Goal: Transaction & Acquisition: Purchase product/service

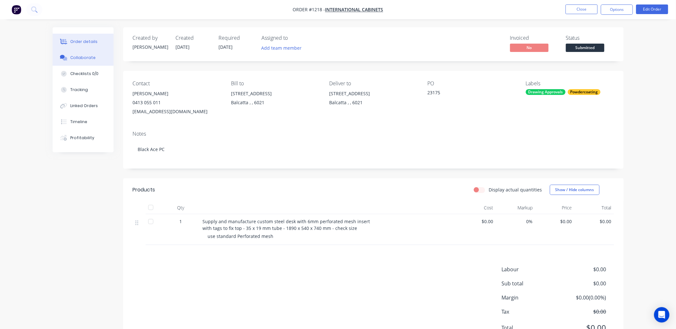
click at [82, 56] on div "Collaborate" at bounding box center [82, 58] width 25 height 6
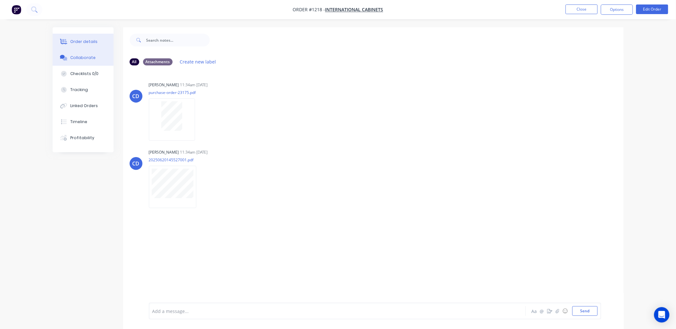
click at [79, 41] on div "Order details" at bounding box center [83, 42] width 27 height 6
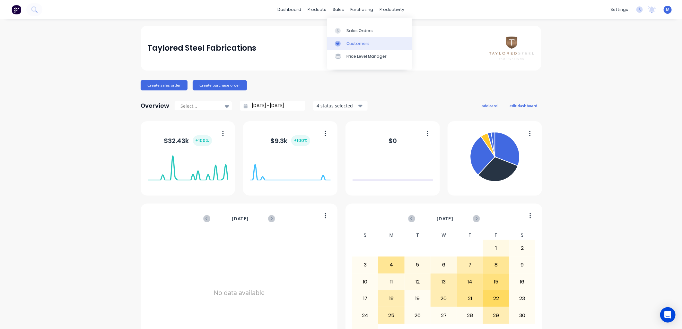
click at [345, 42] on link "Customers" at bounding box center [369, 43] width 85 height 13
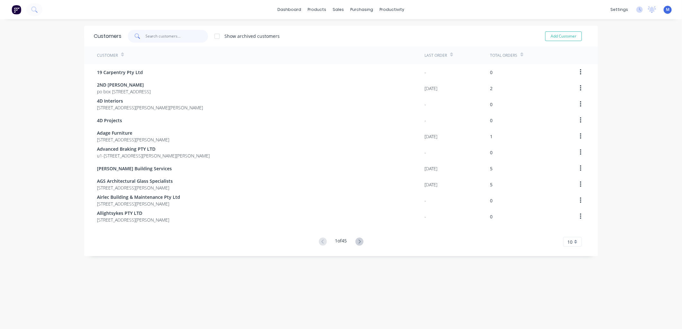
click at [152, 40] on input "text" at bounding box center [177, 36] width 63 height 13
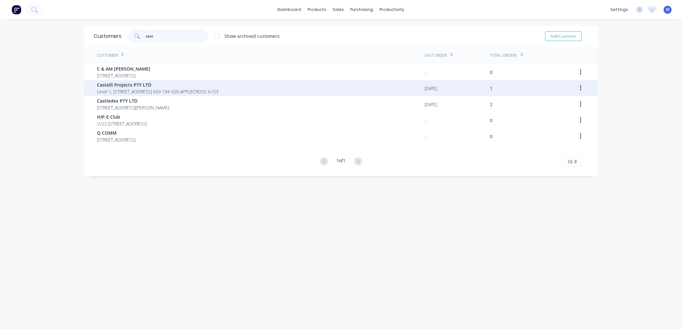
type input "cast"
click at [143, 83] on span "Castelli Projects PTY LTD" at bounding box center [157, 85] width 121 height 7
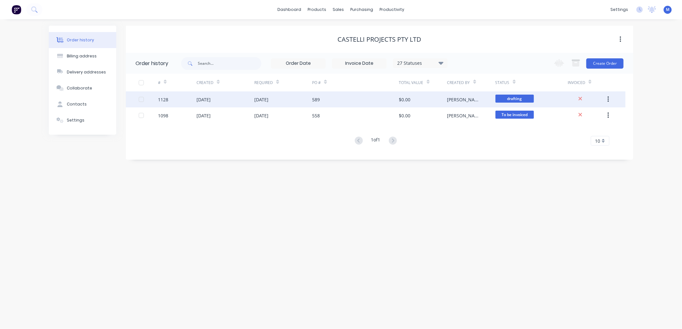
click at [318, 98] on div "589" at bounding box center [316, 99] width 8 height 7
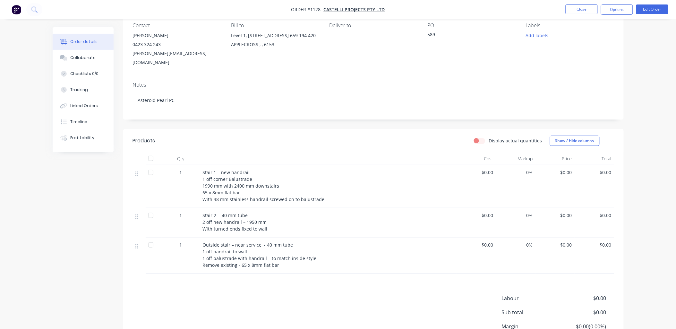
scroll to position [71, 0]
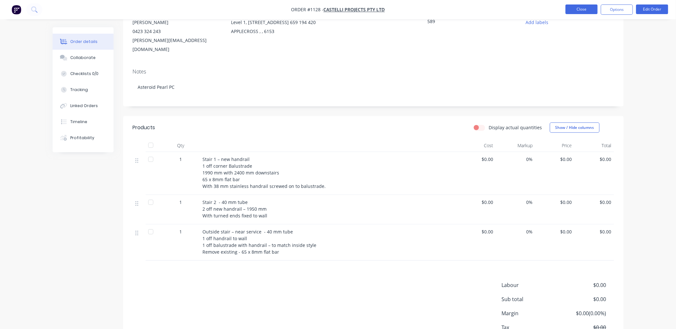
click at [582, 6] on button "Close" at bounding box center [582, 9] width 32 height 10
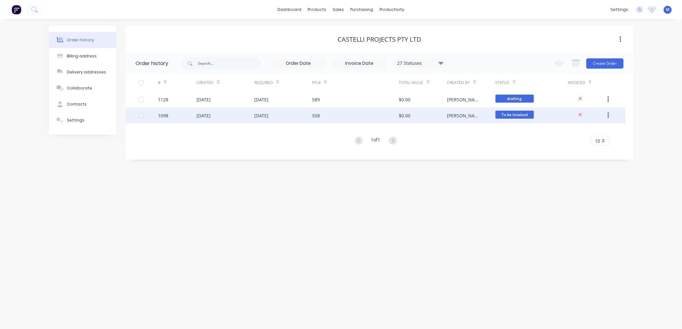
click at [322, 112] on div "558" at bounding box center [355, 116] width 87 height 16
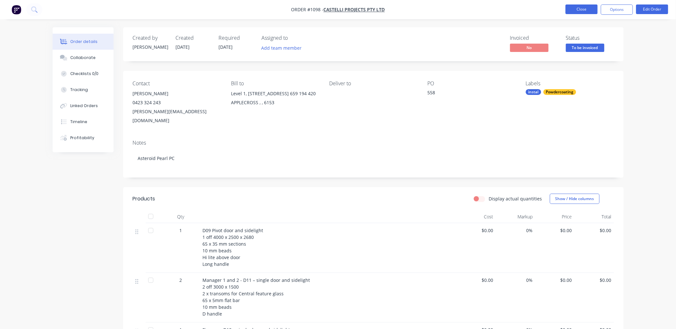
click at [576, 11] on button "Close" at bounding box center [582, 9] width 32 height 10
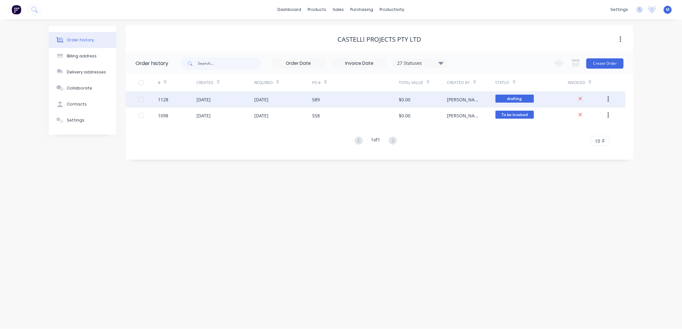
click at [406, 97] on div "$0.00" at bounding box center [405, 99] width 12 height 7
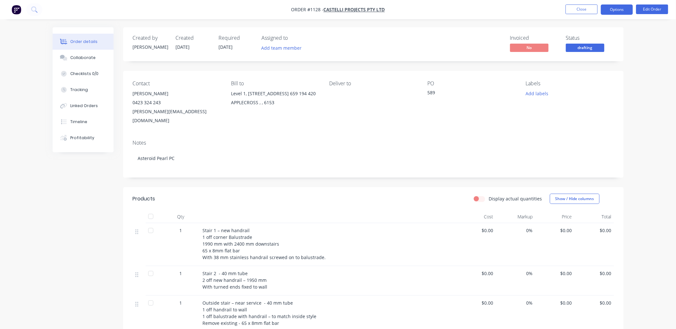
click at [620, 13] on button "Options" at bounding box center [617, 9] width 32 height 10
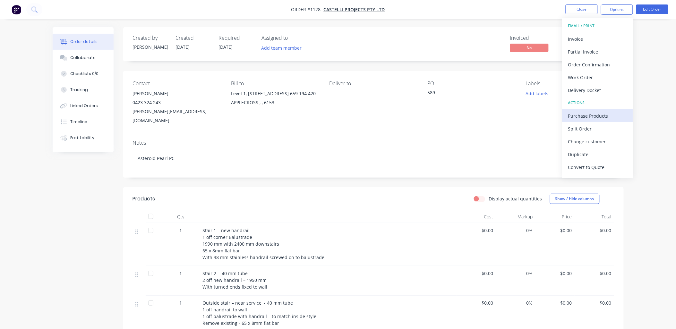
click at [598, 114] on div "Purchase Products" at bounding box center [597, 115] width 59 height 9
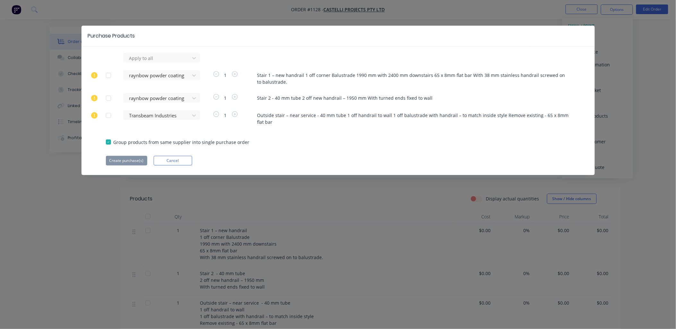
click at [111, 75] on div at bounding box center [108, 75] width 13 height 13
click at [129, 159] on button "Create purchase(s)" at bounding box center [126, 161] width 41 height 10
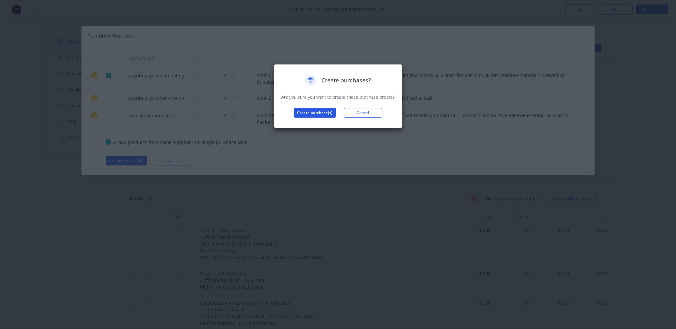
click at [319, 117] on button "Create purchase(s)" at bounding box center [315, 113] width 42 height 10
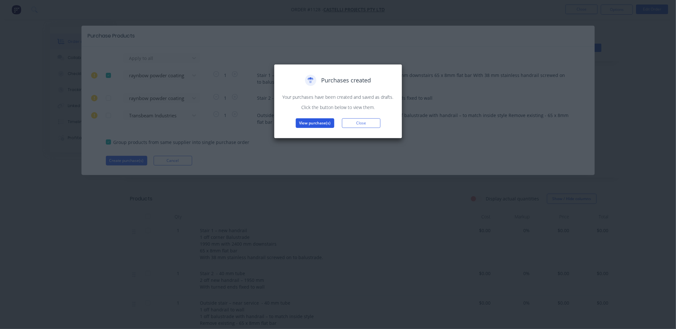
click at [313, 124] on button "View purchase(s)" at bounding box center [315, 123] width 39 height 10
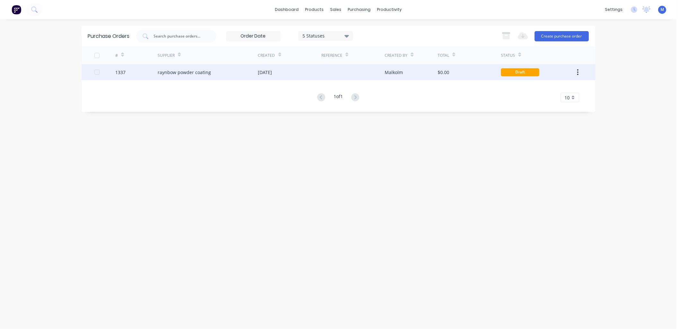
click at [197, 71] on div "raynbow powder coating" at bounding box center [184, 72] width 53 height 7
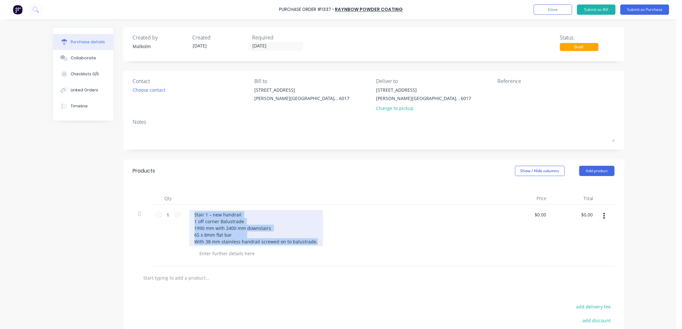
drag, startPoint x: 192, startPoint y: 215, endPoint x: 314, endPoint y: 242, distance: 124.8
click at [314, 242] on div "Stair 1 – new handrail 1 off corner Balustrade 1990 mm with 2400 mm downstairs …" at bounding box center [256, 228] width 134 height 36
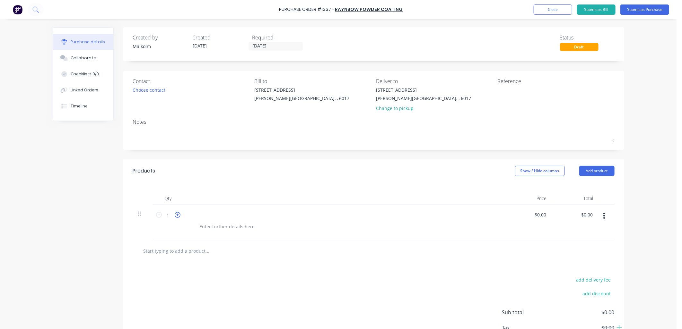
click at [175, 215] on icon at bounding box center [178, 215] width 6 height 6
type input "3"
drag, startPoint x: 174, startPoint y: 215, endPoint x: 225, endPoint y: 217, distance: 51.1
click at [225, 217] on div at bounding box center [216, 214] width 54 height 9
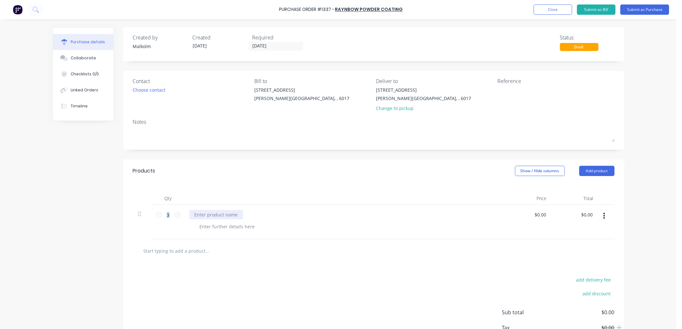
click at [225, 217] on div at bounding box center [216, 214] width 54 height 9
click at [233, 226] on div at bounding box center [227, 226] width 65 height 9
click at [254, 235] on div "20x20x3mm aluminium angles 3 @ 6500mm" at bounding box center [344, 222] width 321 height 34
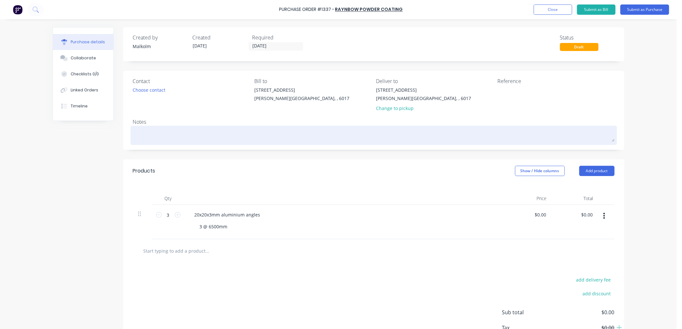
click at [150, 132] on textarea at bounding box center [373, 134] width 481 height 14
type textarea "x"
type textarea "P"
type textarea "x"
type textarea "PC"
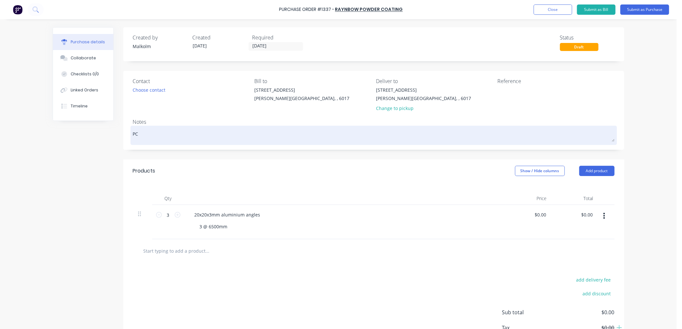
type textarea "x"
type textarea "PC"
type textarea "x"
type textarea "PC A"
type textarea "x"
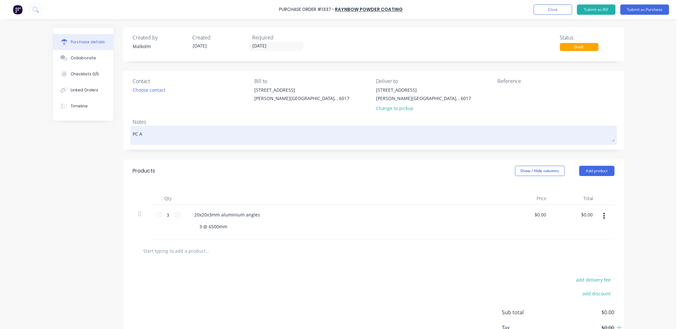
type textarea "PC As"
type textarea "x"
type textarea "PC Ast"
type textarea "x"
type textarea "PC Aste"
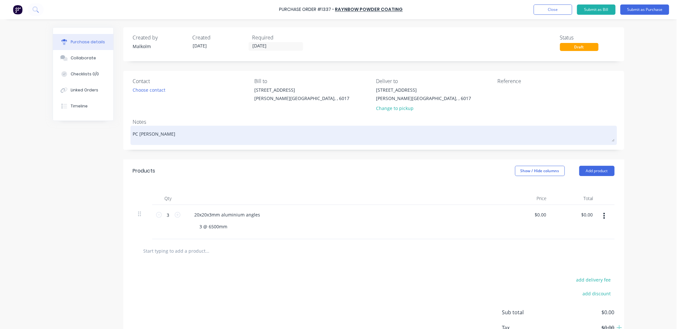
type textarea "x"
type textarea "PC Aster"
type textarea "x"
type textarea "PC Astero"
type textarea "x"
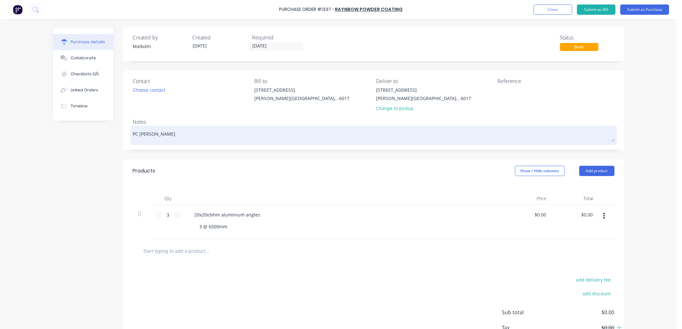
type textarea "PC Asteroi"
type textarea "x"
type textarea "PC Asteroic"
type textarea "x"
type textarea "PC Asteroi"
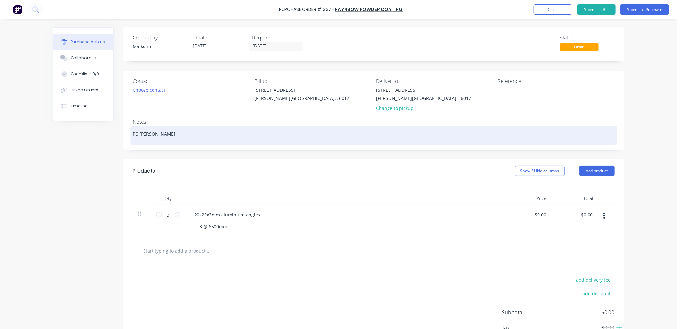
type textarea "x"
type textarea "PC Asteroid"
type textarea "x"
type textarea "PC Asteroid"
type textarea "x"
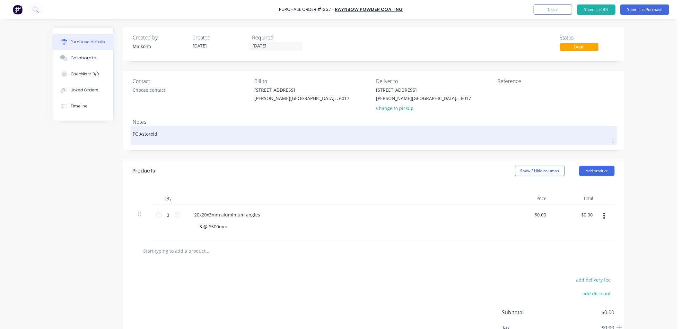
type textarea "PC Asteroid p"
type textarea "x"
type textarea "PC Asteroid pe"
type textarea "x"
type textarea "PC Asteroid pea"
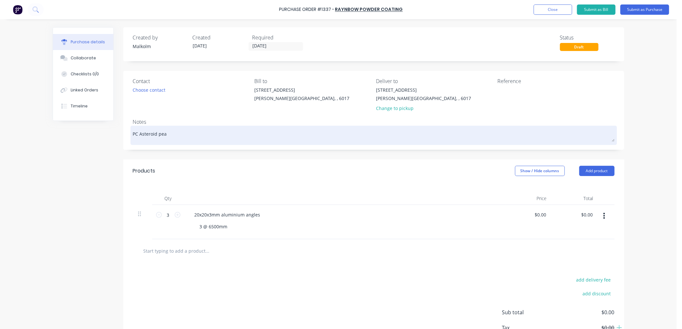
type textarea "x"
type textarea "PC Asteroid pear"
type textarea "x"
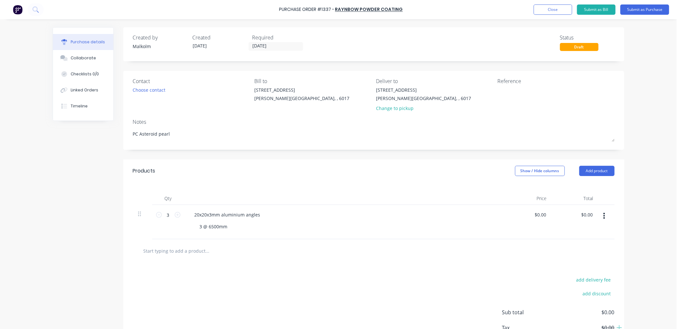
type textarea "PC Asteroid pearl"
type textarea "x"
type textarea "PC Asteroid pearl"
click at [205, 149] on div "Contact Choose contact Bill to 1/1 Baden St Osborne Park, , 6017 Deliver to 1/1…" at bounding box center [373, 110] width 501 height 79
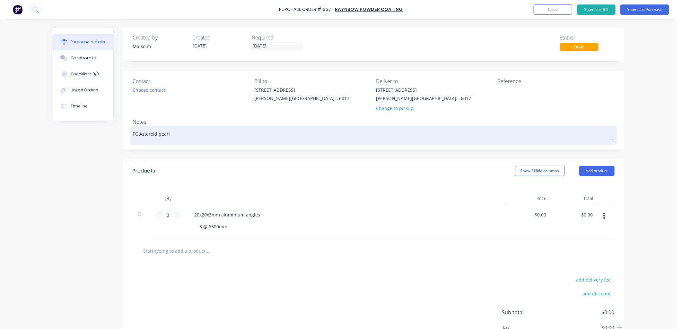
type textarea "x"
click at [188, 137] on textarea "PC Asteroid pearl" at bounding box center [373, 134] width 481 height 14
type textarea "PC Asteroid pearl"
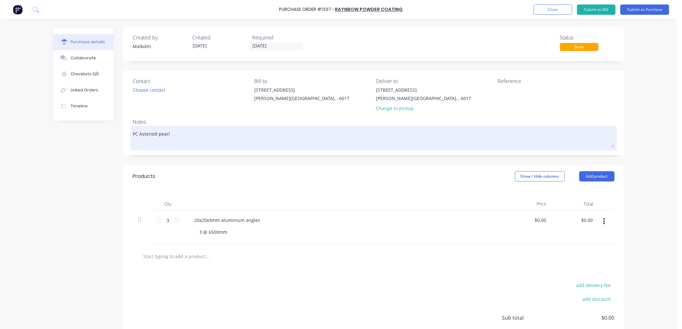
type textarea "x"
type textarea "PC Asteroid pearl 1"
type textarea "x"
type textarea "PC Asteroid pearl 19"
type textarea "x"
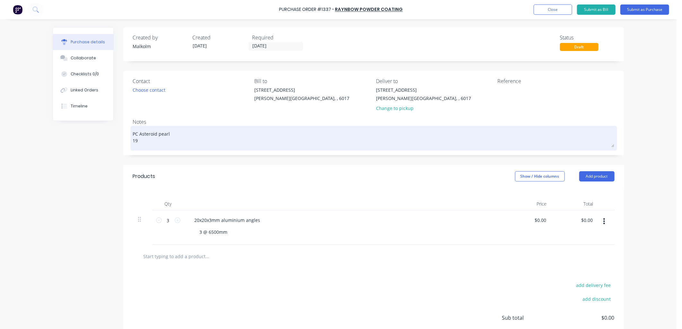
type textarea "PC Asteroid pearl 19."
type textarea "x"
type textarea "PC Asteroid pearl 19.5"
type textarea "x"
type textarea "PC Asteroid pearl 19.5L"
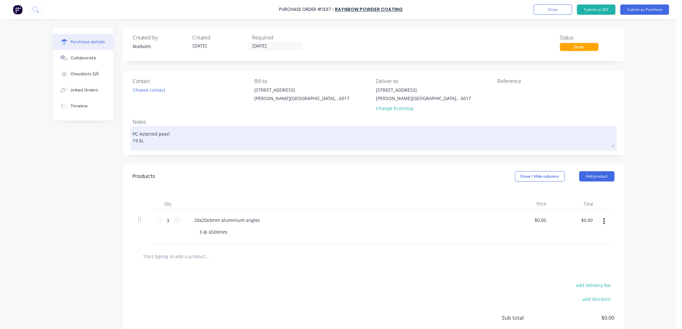
type textarea "x"
type textarea "PC Asteroid pearl 19.5L/"
type textarea "x"
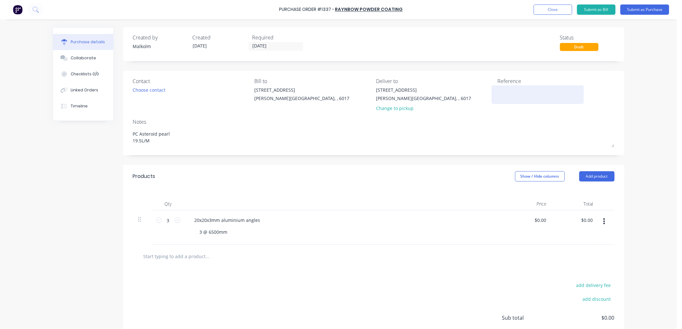
type textarea "PC Asteroid pearl 19.5L/M"
type textarea "x"
type textarea "PC Asteroid pearl 19.5L/M"
click at [505, 92] on textarea at bounding box center [538, 94] width 80 height 14
type textarea "x"
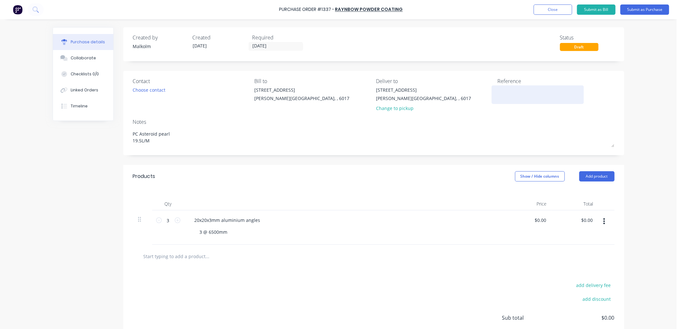
click at [508, 90] on textarea at bounding box center [538, 94] width 80 height 14
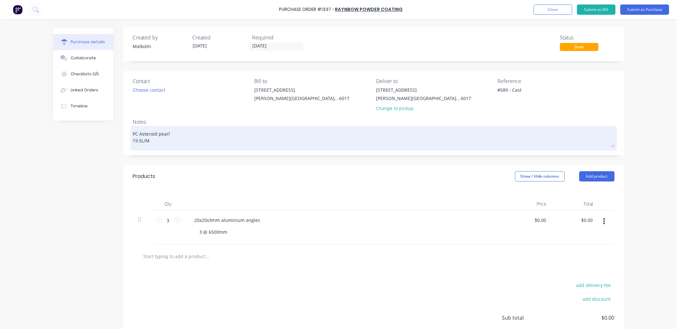
type textarea "#589 - Caste"
type textarea "x"
type textarea "#589 - Castel"
type textarea "x"
type textarea "#589 - Castell"
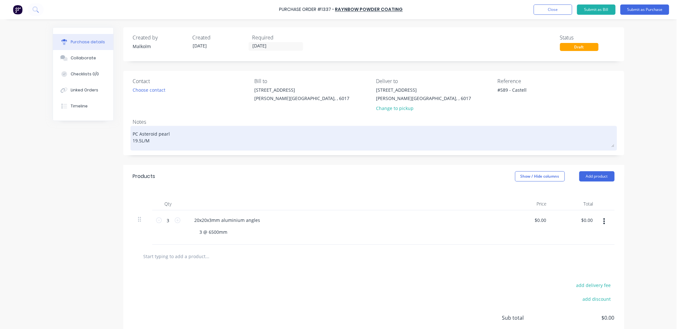
type textarea "x"
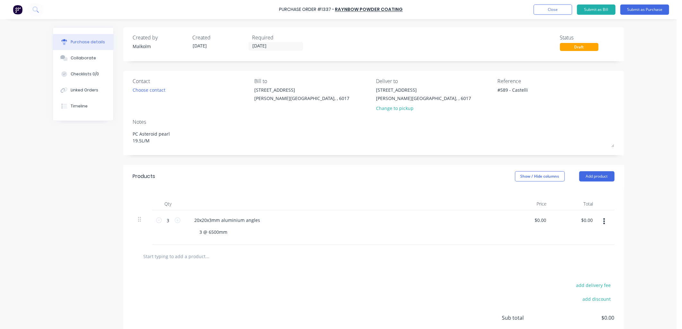
type textarea "#589 - Castelli"
type textarea "x"
type textarea "#589 - Castelli"
click at [514, 120] on div "Notes" at bounding box center [373, 122] width 481 height 8
click at [631, 8] on button "Submit as Purchase" at bounding box center [644, 9] width 49 height 10
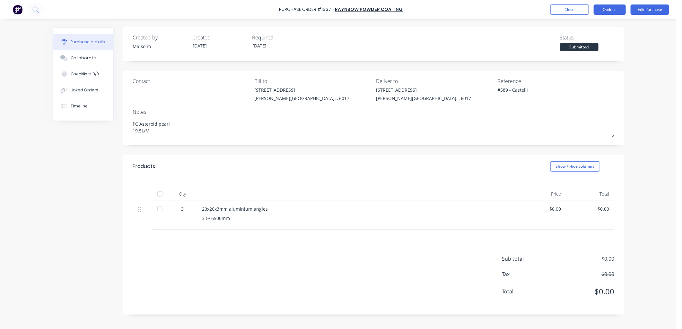
click at [609, 11] on button "Options" at bounding box center [610, 9] width 32 height 10
click at [593, 24] on div "Print / Email" at bounding box center [594, 26] width 49 height 9
click at [589, 48] on div "Without pricing" at bounding box center [594, 51] width 49 height 9
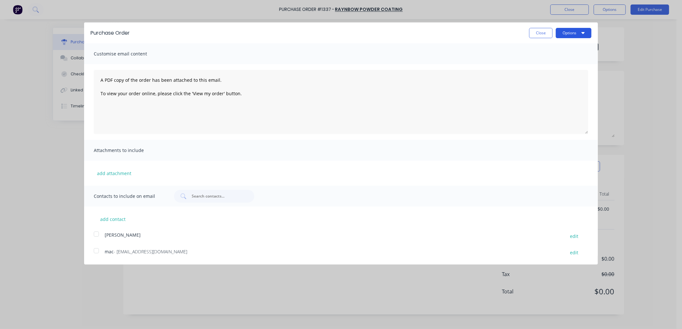
click at [573, 33] on button "Options" at bounding box center [574, 33] width 36 height 10
click at [544, 48] on div "Print" at bounding box center [560, 49] width 49 height 9
type textarea "x"
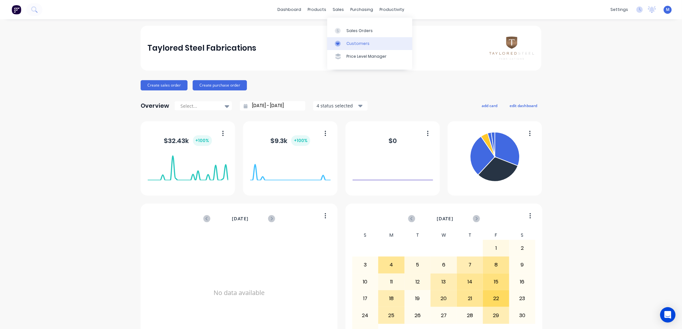
click at [344, 41] on div at bounding box center [340, 44] width 10 height 6
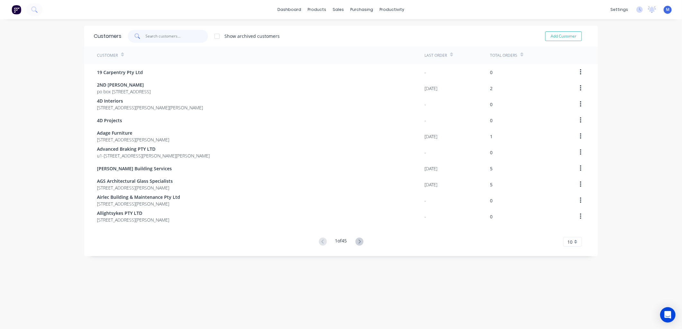
click at [174, 39] on input "text" at bounding box center [177, 36] width 63 height 13
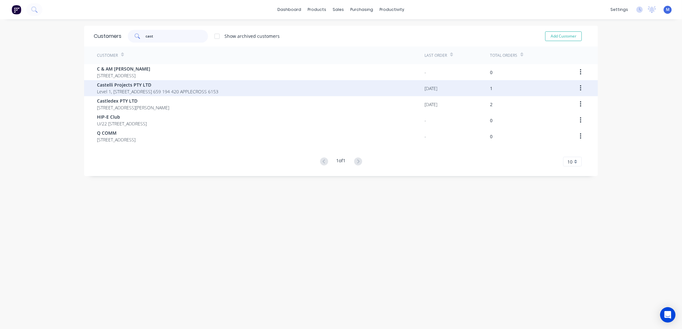
type input "cast"
click at [139, 82] on span "Castelli Projects PTY LTD" at bounding box center [157, 85] width 121 height 7
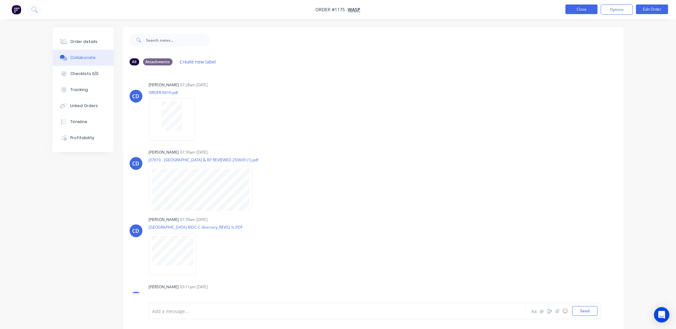
click at [576, 9] on button "Close" at bounding box center [582, 9] width 32 height 10
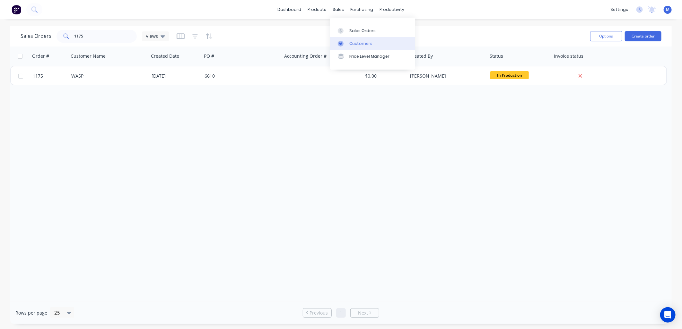
click at [350, 43] on div "Customers" at bounding box center [360, 44] width 23 height 6
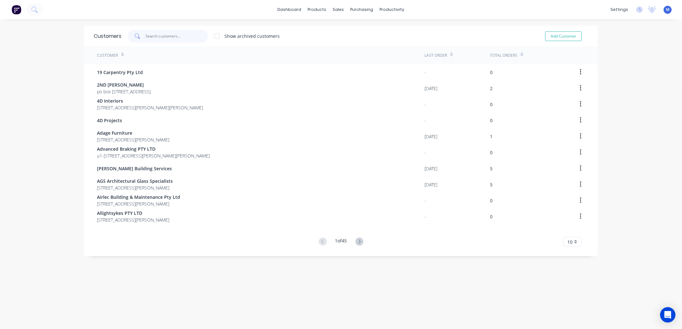
click at [154, 38] on input "text" at bounding box center [177, 36] width 63 height 13
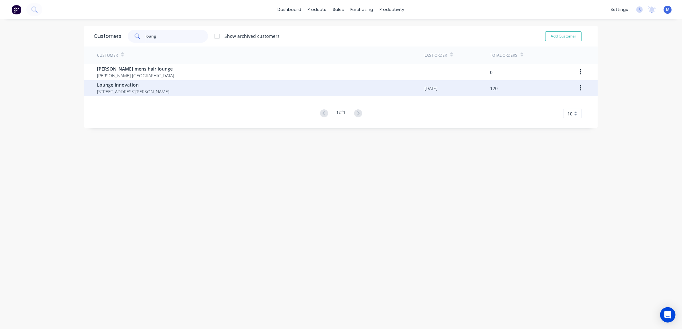
type input "loung"
click at [112, 88] on span "5 Yelland way Bassendean Western Australia Australia 6054" at bounding box center [133, 91] width 72 height 7
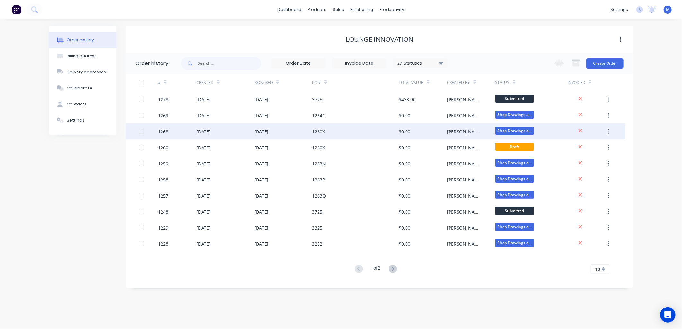
click at [207, 130] on div "19 Aug 2025" at bounding box center [203, 131] width 14 height 7
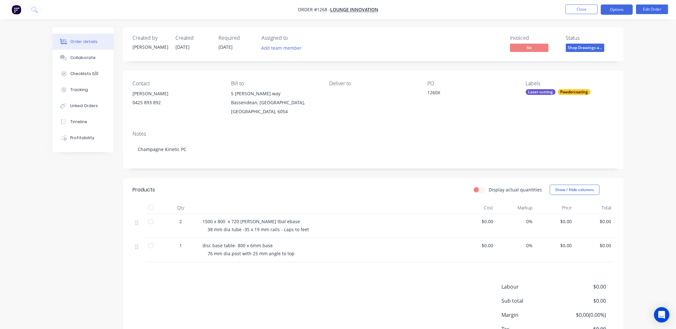
click at [624, 7] on button "Options" at bounding box center [617, 9] width 32 height 10
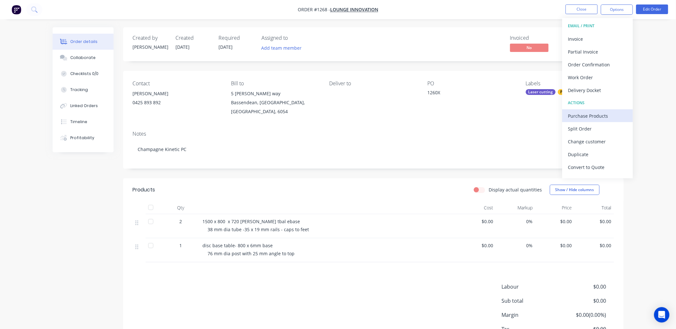
click at [595, 114] on div "Purchase Products" at bounding box center [597, 115] width 59 height 9
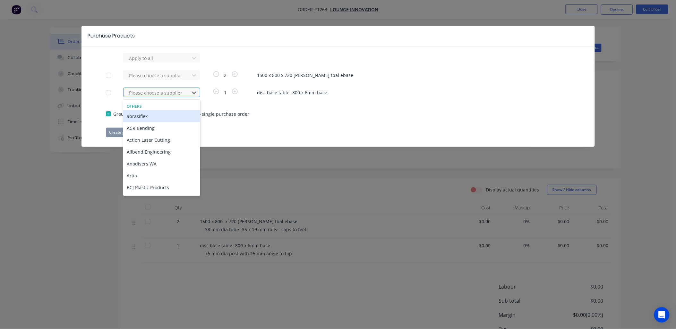
click at [194, 92] on icon at bounding box center [194, 93] width 6 height 6
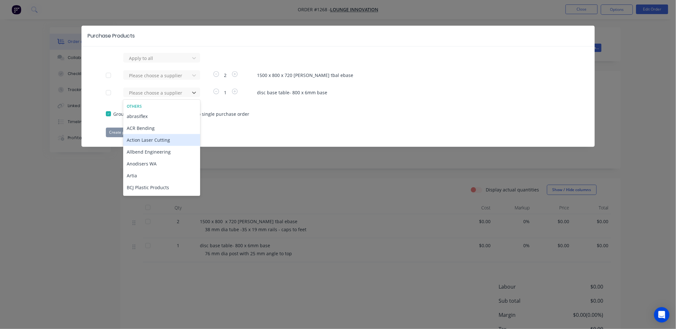
click at [146, 140] on div "Action Laser Cutting" at bounding box center [161, 140] width 77 height 12
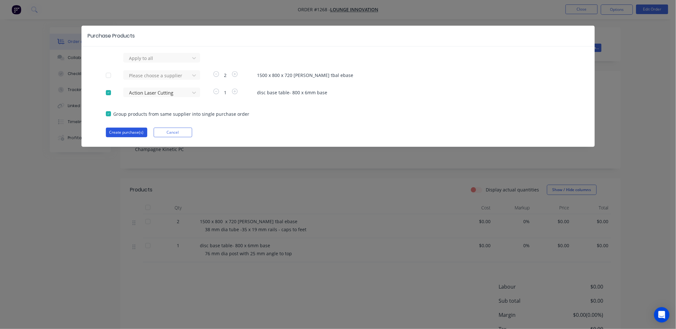
click at [132, 133] on button "Create purchase(s)" at bounding box center [126, 133] width 41 height 10
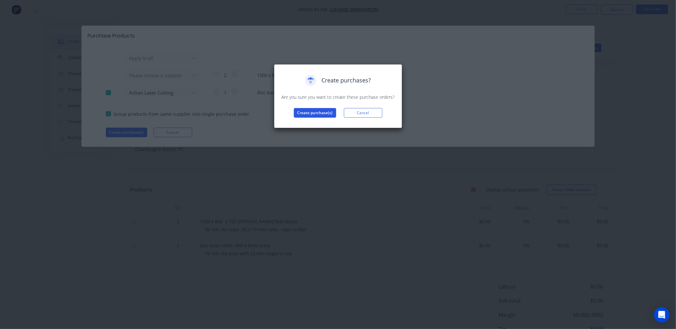
click at [312, 109] on button "Create purchase(s)" at bounding box center [315, 113] width 42 height 10
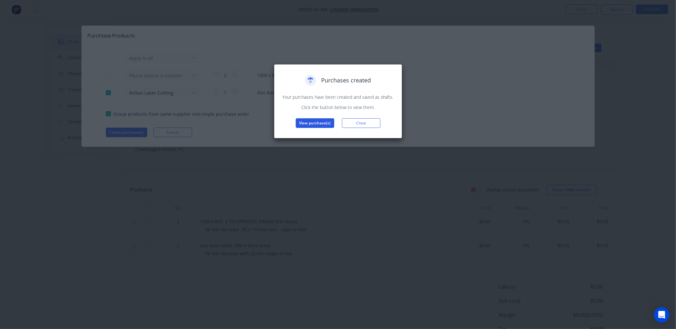
click at [313, 121] on button "View purchase(s)" at bounding box center [315, 123] width 39 height 10
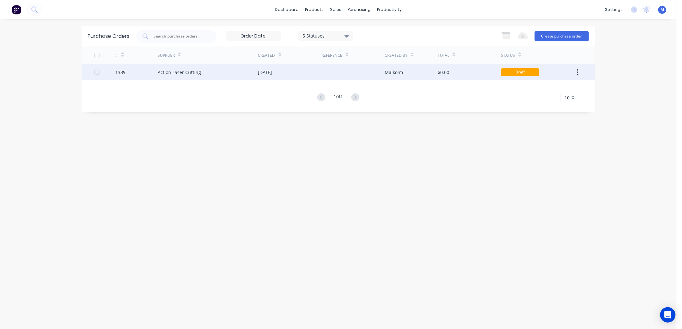
click at [197, 72] on div "Action Laser Cutting" at bounding box center [179, 72] width 43 height 7
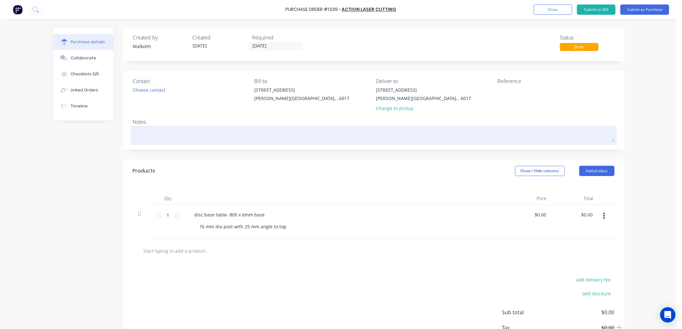
click at [177, 130] on textarea at bounding box center [373, 134] width 481 height 14
type textarea "x"
type textarea "l"
type textarea "x"
type textarea "la"
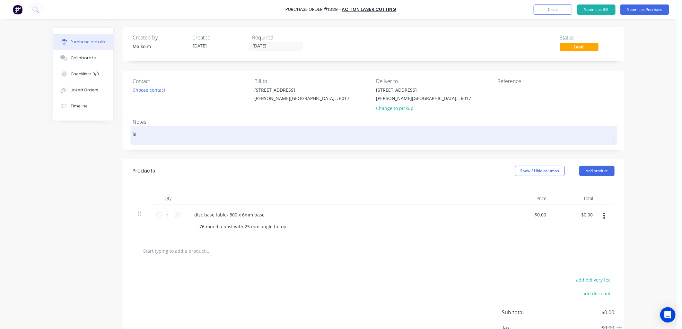
type textarea "x"
type textarea "las"
type textarea "x"
type textarea "lase"
type textarea "x"
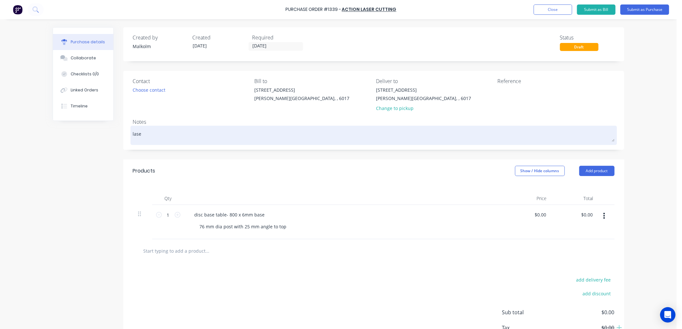
type textarea "laser"
type textarea "x"
type textarea "laser"
type textarea "x"
type textarea "laser c"
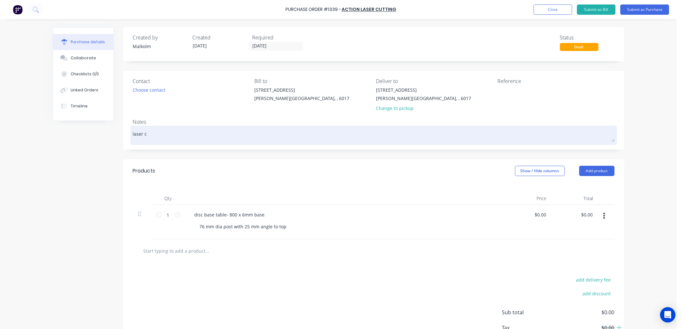
type textarea "x"
type textarea "laser cu"
type textarea "x"
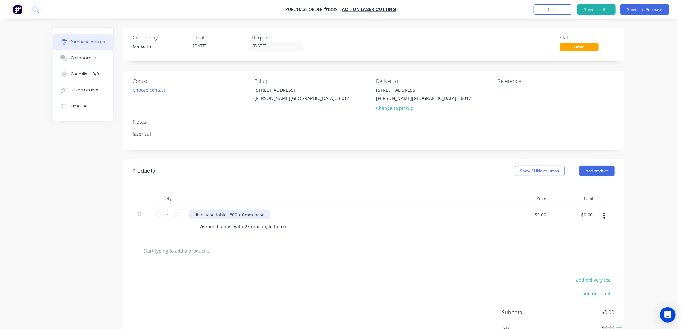
type textarea "laser cut"
type textarea "x"
type textarea "laser cut"
drag, startPoint x: 191, startPoint y: 214, endPoint x: 274, endPoint y: 214, distance: 82.8
click at [274, 214] on div "disc base table- 800 x 6mm base" at bounding box center [344, 214] width 311 height 9
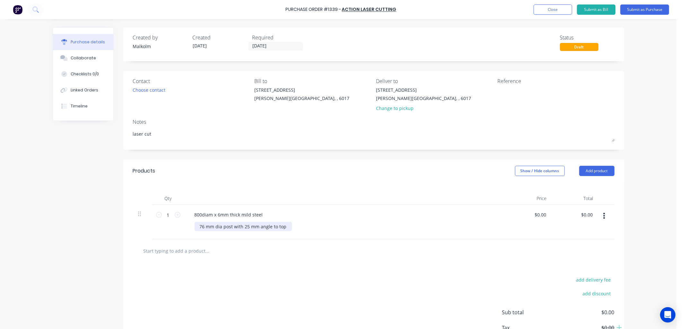
type textarea "x"
drag, startPoint x: 281, startPoint y: 227, endPoint x: 163, endPoint y: 230, distance: 118.2
click at [163, 230] on div "1 1 800diam x 6mm thick mild steel 76 mm dia post with 25 mm angle to top $0.00…" at bounding box center [373, 222] width 481 height 34
click at [281, 239] on div "800diam x 6mm thick mild steel" at bounding box center [344, 222] width 321 height 34
click at [601, 170] on button "Add product" at bounding box center [596, 171] width 35 height 10
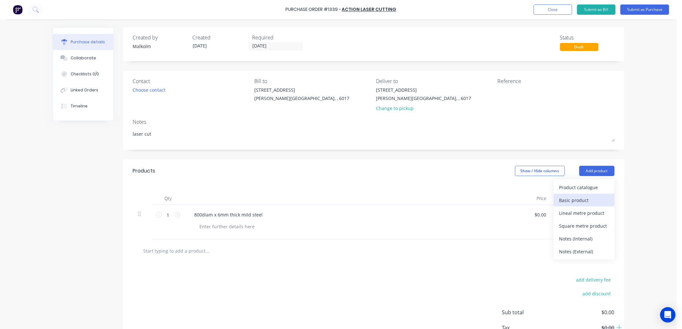
click at [574, 201] on div "Basic product" at bounding box center [583, 200] width 49 height 9
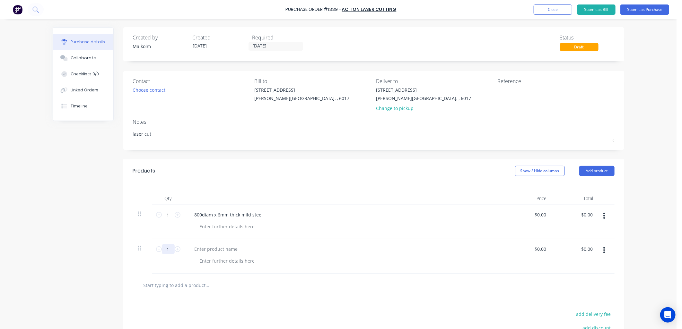
click at [162, 252] on input "1" at bounding box center [168, 250] width 13 height 10
type textarea "x"
type input "2"
type textarea "x"
type input "22"
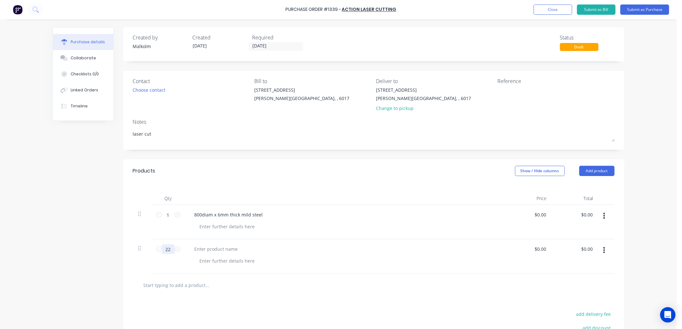
type textarea "x"
type input "22"
type textarea "x"
click at [209, 250] on div at bounding box center [216, 249] width 54 height 9
click at [224, 229] on div at bounding box center [227, 226] width 65 height 9
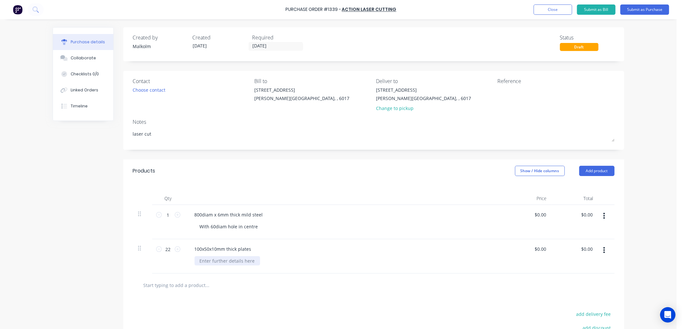
type textarea "x"
click at [226, 262] on div at bounding box center [227, 260] width 65 height 9
type textarea "x"
click at [302, 242] on div "100x50x10mm thick plates With 41x11 hole in centre" at bounding box center [344, 256] width 321 height 34
click at [513, 91] on textarea at bounding box center [538, 94] width 80 height 14
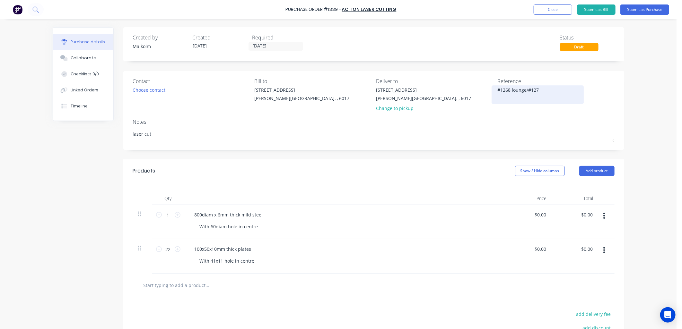
type textarea "#1268 lounge/#1274"
type textarea "x"
type textarea "#1268 lounge/#1274"
type textarea "x"
type textarea "#1268 lounge/#1274 A"
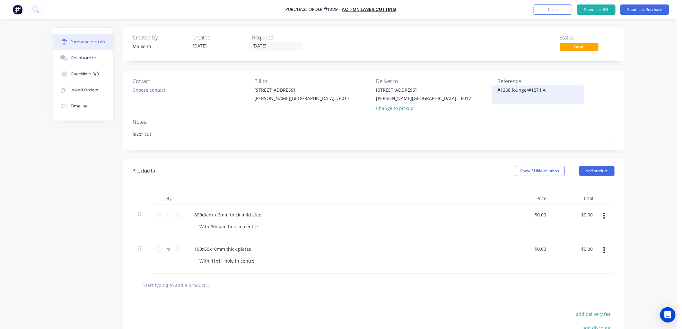
type textarea "x"
type textarea "#1268 lounge/#1274 Ar"
type textarea "x"
type textarea "#1268 lounge/#1274 Art"
type textarea "x"
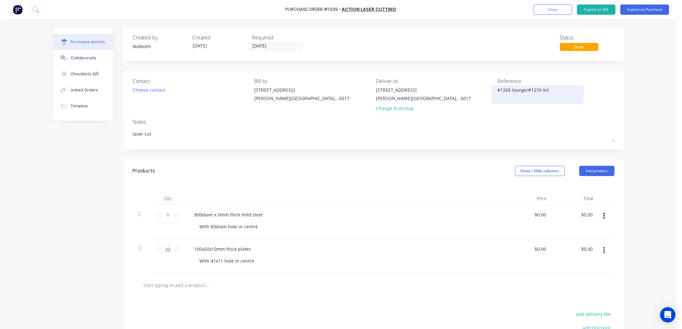
type textarea "#1268 lounge/#1274 Arti"
type textarea "x"
type textarea "#1268 lounge/#1274 Artis"
type textarea "x"
type textarea "#1268 lounge/#1274 Artisa"
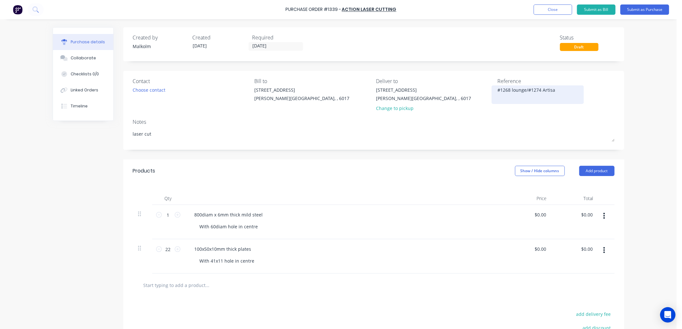
type textarea "x"
type textarea "#1268 lounge/#1274 Artisan"
type textarea "x"
type textarea "#1268 lounge/#1274 Artisan"
click at [526, 120] on div "Notes" at bounding box center [373, 122] width 481 height 8
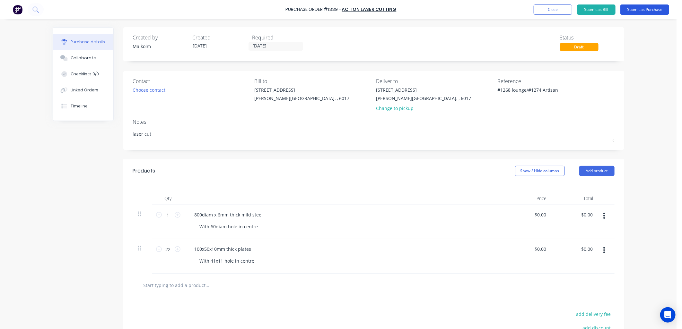
click at [644, 9] on button "Submit as Purchase" at bounding box center [644, 9] width 49 height 10
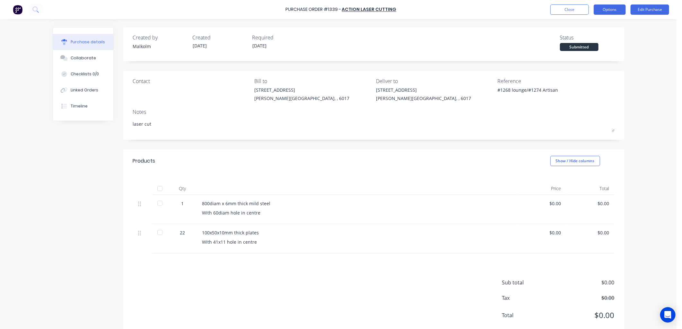
click at [612, 9] on button "Options" at bounding box center [610, 9] width 32 height 10
click at [598, 22] on div "Print / Email" at bounding box center [594, 26] width 49 height 9
click at [587, 49] on div "Without pricing" at bounding box center [594, 51] width 49 height 9
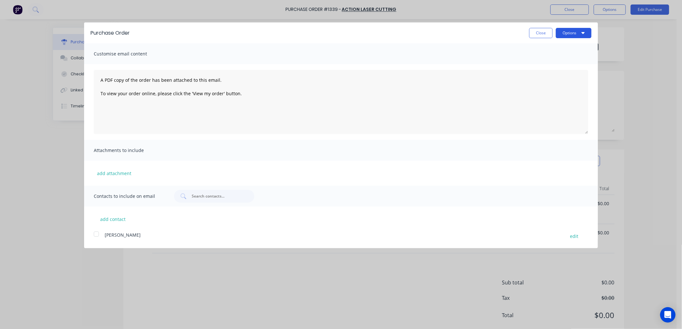
click at [573, 33] on button "Options" at bounding box center [574, 33] width 36 height 10
click at [549, 49] on div "Print" at bounding box center [560, 49] width 49 height 9
type textarea "x"
